Goal: Task Accomplishment & Management: Manage account settings

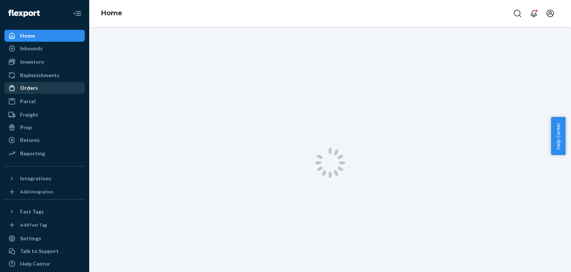
drag, startPoint x: 0, startPoint y: 0, endPoint x: 35, endPoint y: 90, distance: 96.7
click at [35, 90] on div "Orders" at bounding box center [29, 87] width 18 height 7
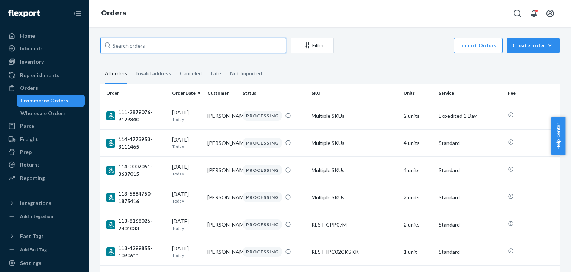
click at [182, 45] on input "text" at bounding box center [193, 45] width 186 height 15
click at [165, 44] on input "text" at bounding box center [193, 45] width 186 height 15
paste input "US25356867"
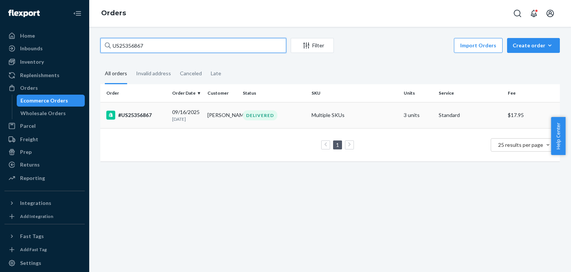
type input "US25356867"
click at [196, 112] on div "[DATE] [DATE]" at bounding box center [186, 115] width 29 height 14
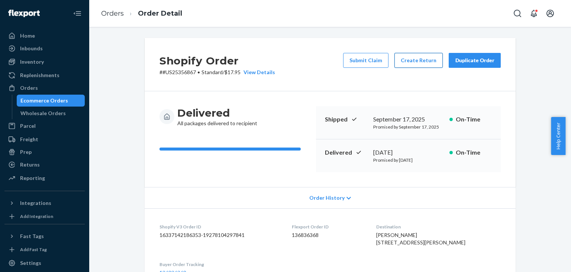
click at [406, 65] on button "Create Return" at bounding box center [419, 60] width 48 height 15
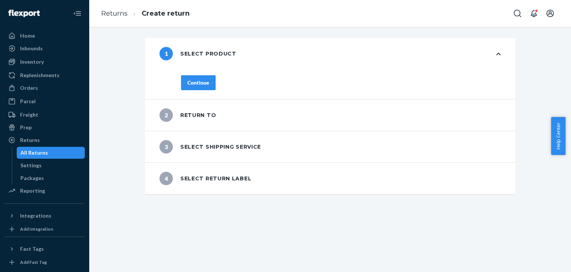
drag, startPoint x: 193, startPoint y: 83, endPoint x: 214, endPoint y: 94, distance: 23.5
click at [192, 82] on div "Continue" at bounding box center [198, 82] width 22 height 7
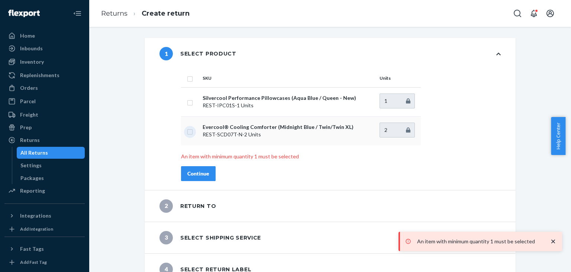
click at [187, 131] on input "checkbox" at bounding box center [190, 131] width 6 height 8
checkbox input "true"
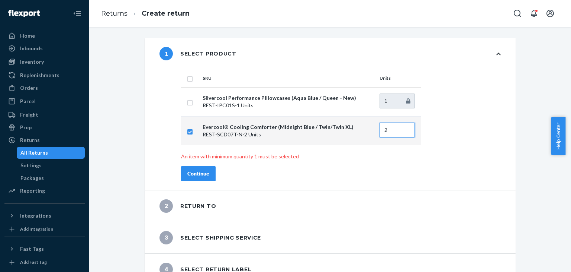
click at [403, 128] on input "2" at bounding box center [397, 129] width 35 height 15
drag, startPoint x: 405, startPoint y: 126, endPoint x: 400, endPoint y: 128, distance: 5.0
click at [404, 126] on input "2" at bounding box center [397, 129] width 35 height 15
type input "2"
click at [404, 128] on input "2" at bounding box center [397, 129] width 35 height 15
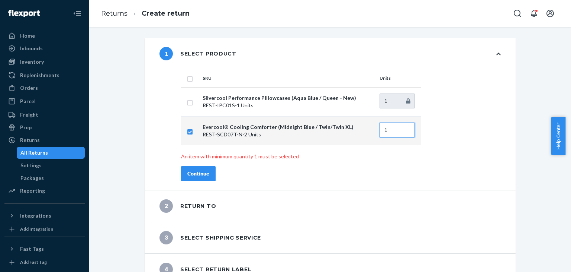
type input "1"
click at [413, 164] on div "SKU Units Silvercool Performance Pillowcases (Aqua Blue / Queen - New) REST-IPC…" at bounding box center [341, 129] width 350 height 121
click at [187, 79] on input "checkbox" at bounding box center [190, 78] width 6 height 8
checkbox input "true"
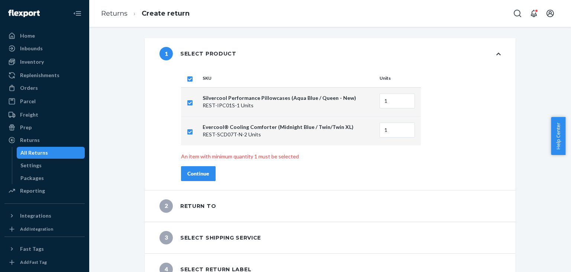
click at [187, 78] on input "checkbox" at bounding box center [190, 78] width 6 height 8
checkbox input "false"
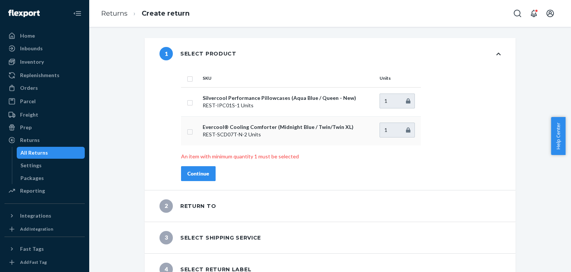
click at [187, 132] on input "checkbox" at bounding box center [190, 131] width 6 height 8
checkbox input "false"
click at [187, 102] on input "checkbox" at bounding box center [190, 102] width 6 height 8
checkbox input "true"
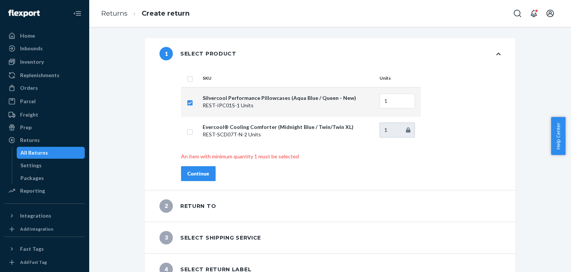
click at [196, 174] on div "Continue" at bounding box center [198, 173] width 22 height 7
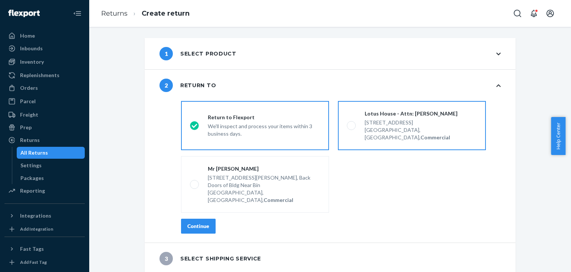
click at [399, 117] on div "[STREET_ADDRESS], Commercial" at bounding box center [421, 129] width 112 height 24
click at [352, 123] on input "Lotus House - Attn: [PERSON_NAME] [STREET_ADDRESS], Commercial" at bounding box center [349, 125] width 5 height 5
radio input "true"
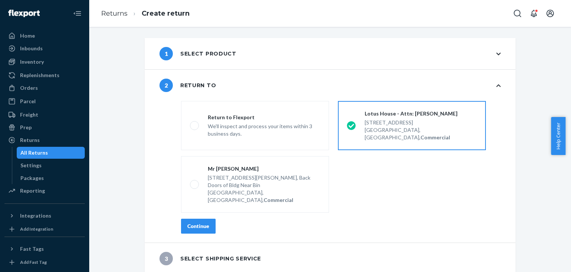
click at [198, 222] on div "Continue" at bounding box center [198, 225] width 22 height 7
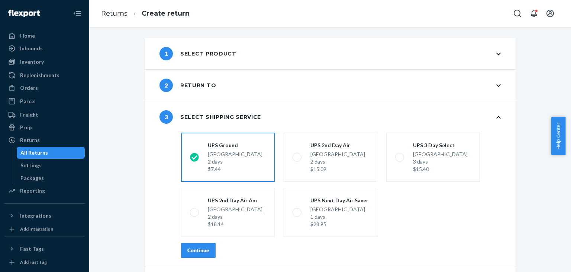
click at [198, 252] on div "Continue" at bounding box center [198, 249] width 22 height 7
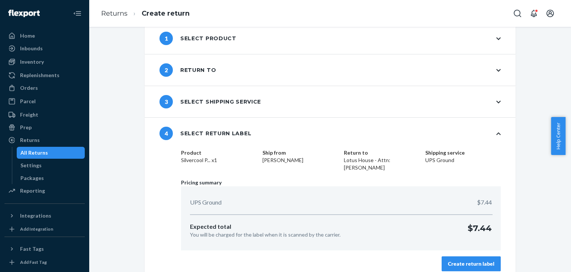
scroll to position [23, 0]
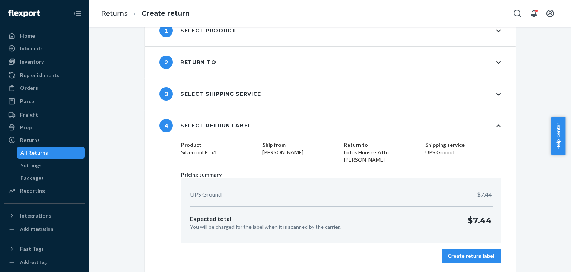
click at [485, 253] on div "Create return label" at bounding box center [471, 255] width 47 height 7
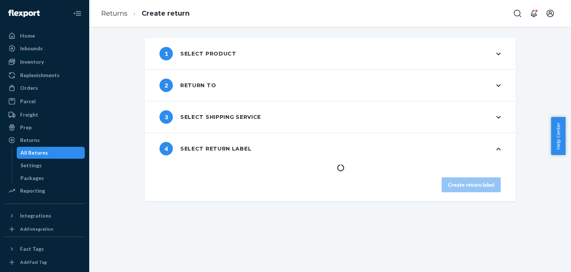
scroll to position [0, 0]
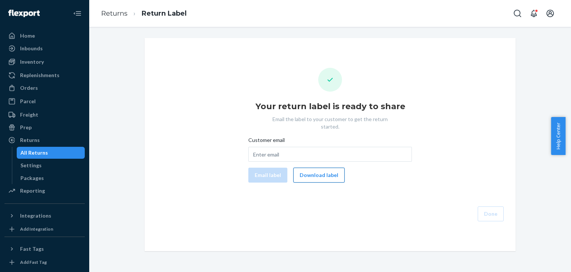
click at [326, 167] on button "Download label" at bounding box center [319, 174] width 51 height 15
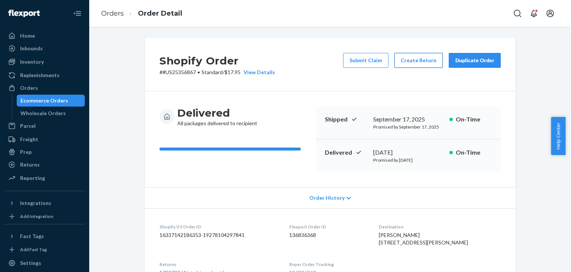
click at [415, 57] on button "Create Return" at bounding box center [419, 60] width 48 height 15
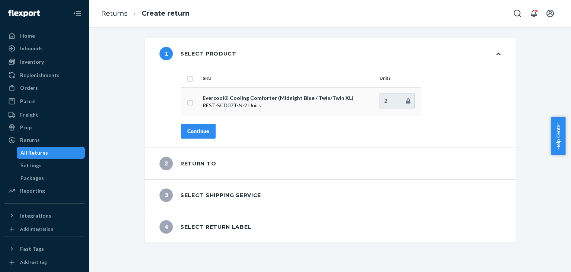
click at [187, 103] on input "checkbox" at bounding box center [190, 102] width 6 height 8
checkbox input "true"
type input "2"
click at [404, 98] on input "2" at bounding box center [397, 100] width 35 height 15
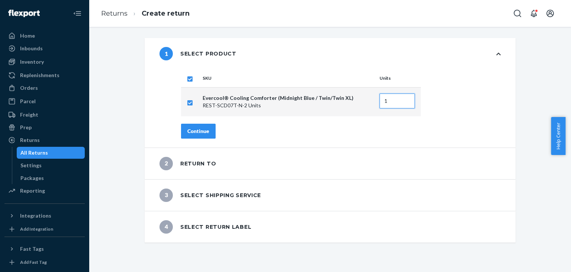
type input "1"
click at [198, 128] on div "Continue" at bounding box center [198, 130] width 22 height 7
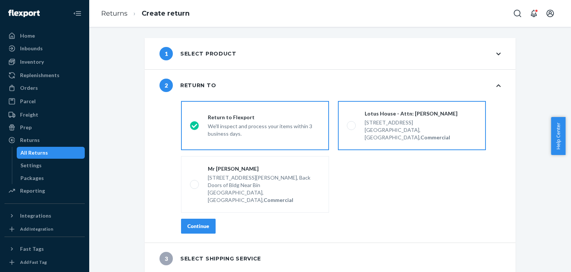
click at [365, 124] on div "[STREET_ADDRESS]" at bounding box center [421, 122] width 112 height 7
click at [352, 124] on input "Lotus House - Attn: [PERSON_NAME] [STREET_ADDRESS], Commercial" at bounding box center [349, 125] width 5 height 5
radio input "true"
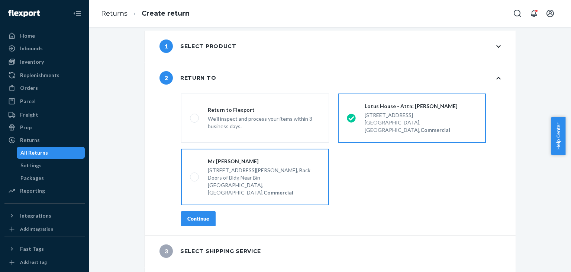
scroll to position [11, 0]
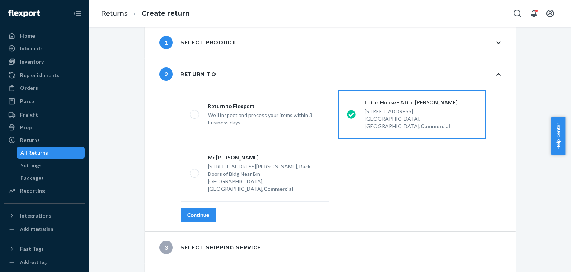
click at [199, 211] on div "Continue" at bounding box center [198, 214] width 22 height 7
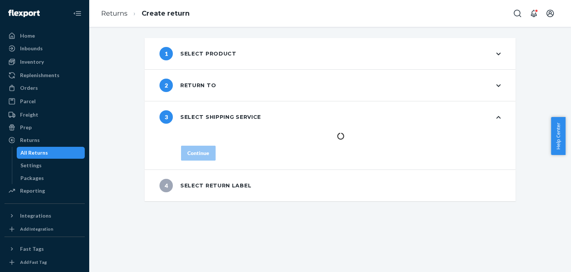
scroll to position [0, 0]
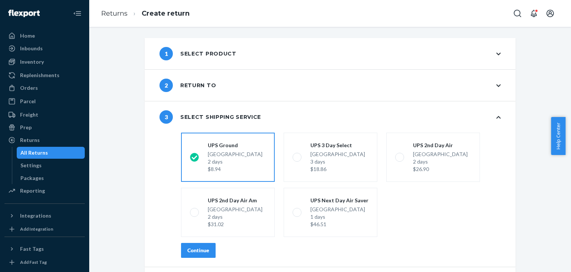
click at [199, 251] on div "Continue" at bounding box center [198, 249] width 22 height 7
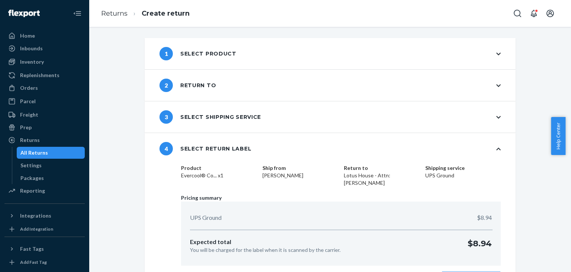
scroll to position [23, 0]
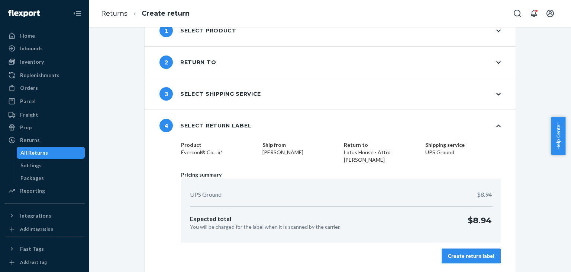
click at [461, 255] on div "Create return label" at bounding box center [471, 255] width 47 height 7
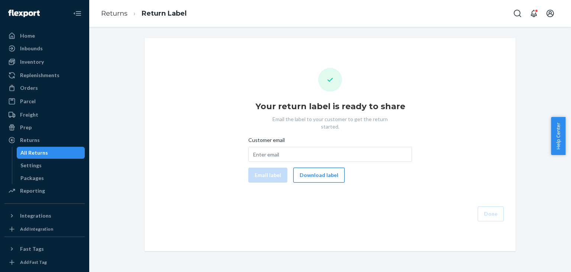
click at [317, 169] on button "Download label" at bounding box center [319, 174] width 51 height 15
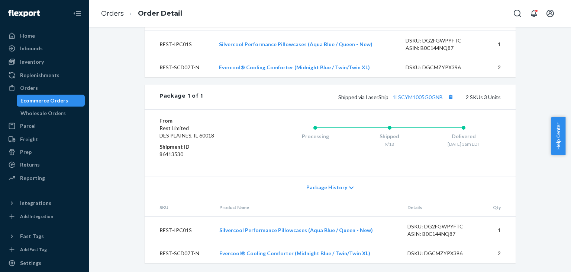
scroll to position [310, 0]
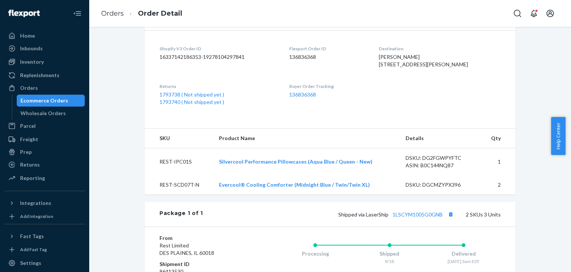
scroll to position [161, 0]
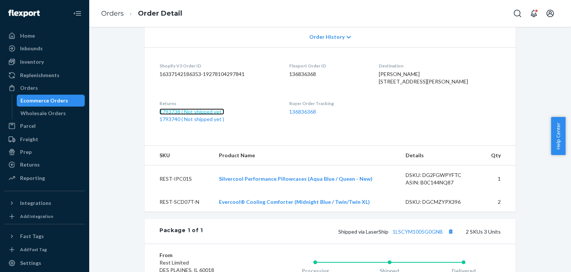
click at [199, 115] on link "1793738 ( Not shipped yet )" at bounding box center [192, 111] width 65 height 6
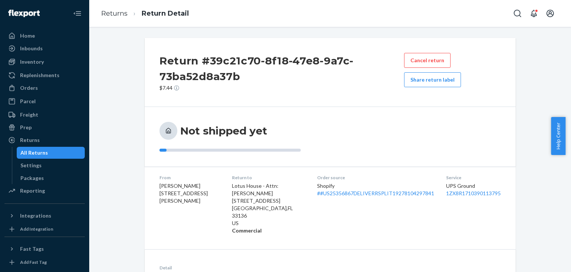
drag, startPoint x: 454, startPoint y: 191, endPoint x: 493, endPoint y: 235, distance: 59.0
click at [493, 237] on div "Return #39c21c70-8f18-47e8-9a7c-73ba52d8a37b $7.44 Cancel return Share return l…" at bounding box center [330, 193] width 371 height 311
drag, startPoint x: 504, startPoint y: 193, endPoint x: 443, endPoint y: 195, distance: 61.4
click at [443, 195] on dl "From Rana King 2261 Vireo Dr Fairborn, OH 45324-6453 Return to Lotus House - At…" at bounding box center [330, 203] width 371 height 75
copy link "1ZX8R1710390113795"
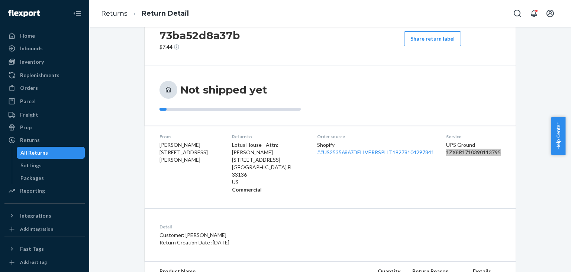
scroll to position [88, 0]
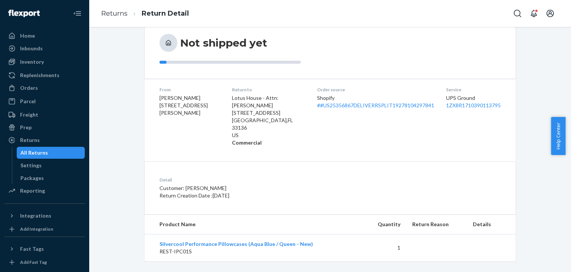
click at [534, 151] on div "Return #39c21c70-8f18-47e8-9a7c-73ba52d8a37b $7.44 Cancel return Share return l…" at bounding box center [330, 105] width 471 height 311
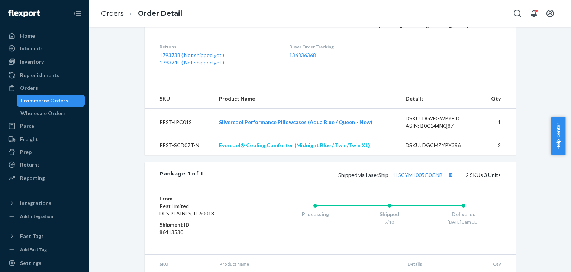
scroll to position [214, 0]
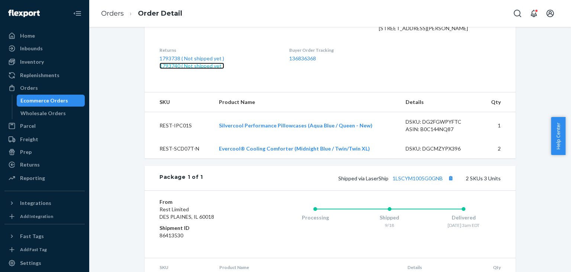
drag, startPoint x: 192, startPoint y: 79, endPoint x: 232, endPoint y: 87, distance: 40.3
click at [192, 69] on link "1793740 ( Not shipped yet )" at bounding box center [192, 65] width 65 height 6
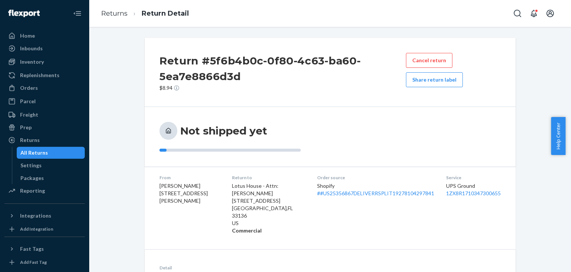
scroll to position [74, 0]
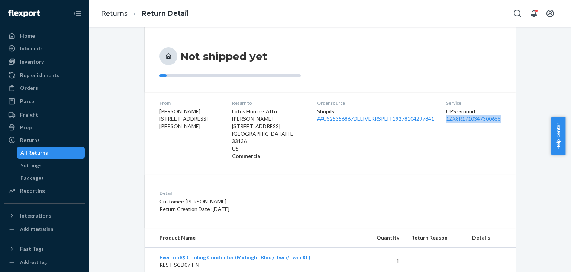
drag, startPoint x: 500, startPoint y: 119, endPoint x: 442, endPoint y: 122, distance: 58.5
click at [442, 121] on dl "From Rana King 2261 Vireo Dr Fairborn, OH 45324-6453 Return to Lotus House - At…" at bounding box center [330, 129] width 371 height 75
copy link "1ZX8R1710347300655"
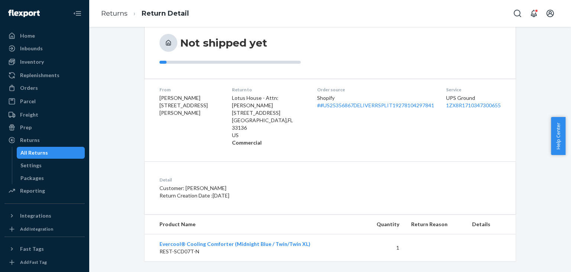
drag, startPoint x: 548, startPoint y: 61, endPoint x: 514, endPoint y: 70, distance: 35.0
click at [546, 61] on div "Return #5f6b4b0c-0f80-4c63-ba60-5ea7e8866d3d $8.94 Cancel return Share return l…" at bounding box center [330, 105] width 471 height 311
